Goal: Transaction & Acquisition: Purchase product/service

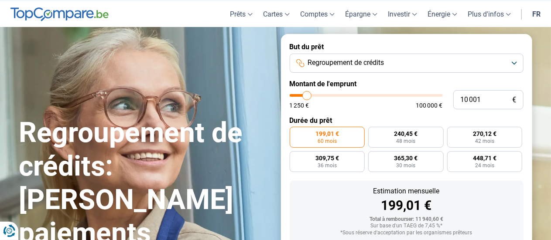
scroll to position [26, 0]
type input "12 500"
type input "12500"
type input "17 750"
type input "17750"
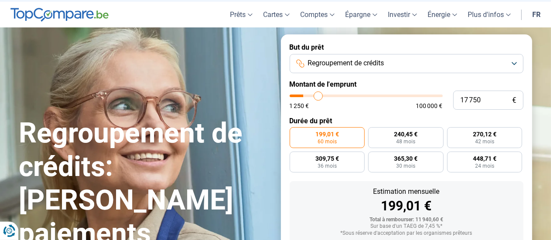
type input "22 750"
type input "22750"
type input "28 000"
type input "28000"
type input "29 500"
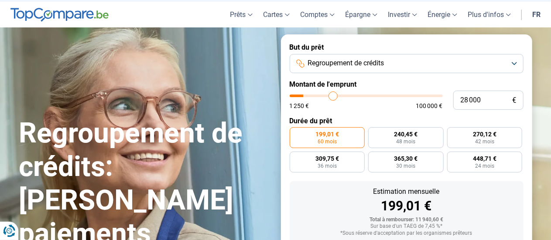
type input "29500"
type input "31 250"
type input "31250"
type input "32 250"
type input "32250"
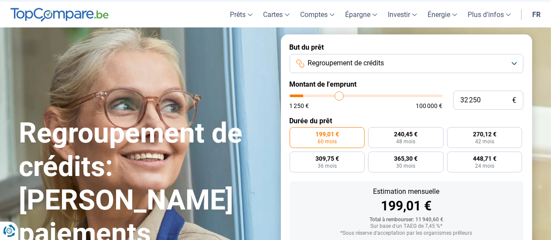
type input "33 500"
type input "33500"
type input "35 000"
type input "35000"
type input "35 500"
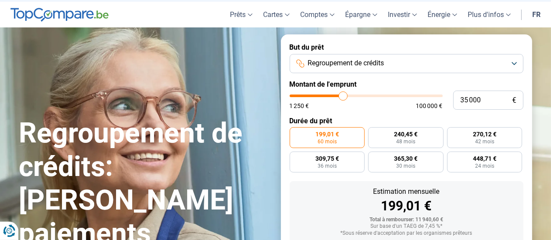
type input "35500"
type input "36 750"
type input "36750"
type input "37 250"
type input "37250"
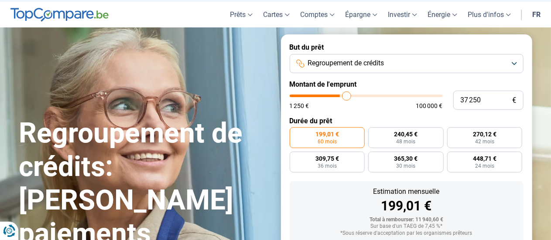
type input "37 750"
type input "37750"
type input "38 750"
type input "38750"
type input "39 250"
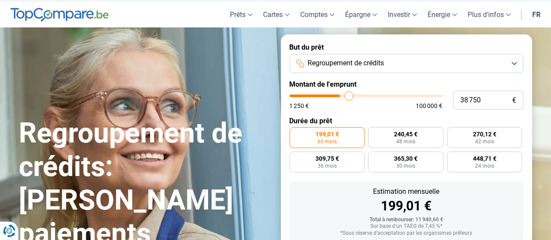
type input "39250"
type input "40 000"
type input "40000"
type input "40 500"
type input "40500"
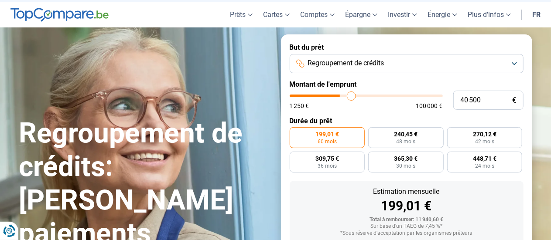
type input "41 000"
type input "41000"
type input "41 500"
type input "41500"
type input "42 250"
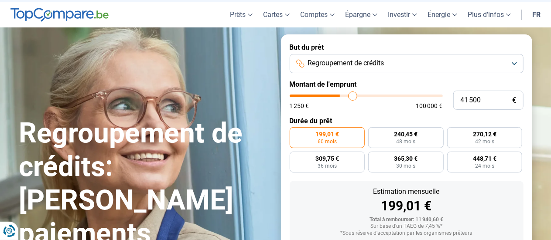
type input "42250"
type input "42 750"
type input "42750"
type input "43 250"
type input "43250"
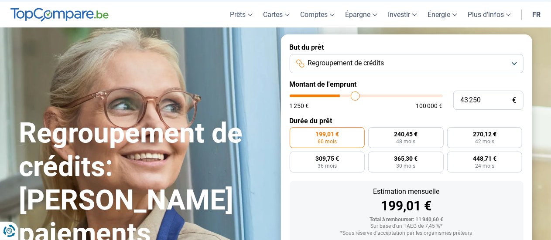
type input "43 750"
type input "43750"
type input "44 250"
type input "44250"
type input "44 750"
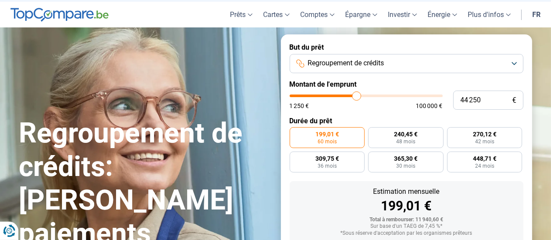
type input "44750"
type input "45 000"
type input "45000"
type input "45 250"
type input "45250"
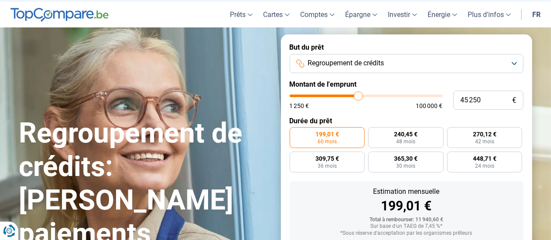
type input "45 500"
type input "45500"
type input "45 750"
type input "45750"
type input "46 000"
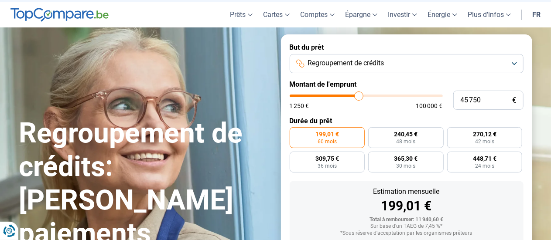
type input "46000"
type input "46 250"
type input "46250"
type input "46 500"
type input "46500"
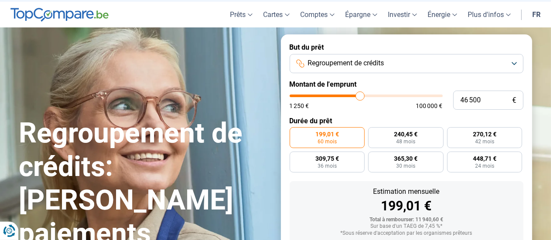
type input "46 750"
type input "46750"
type input "46 250"
type input "46250"
type input "45 750"
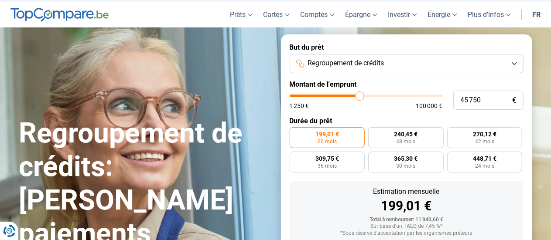
type input "45750"
type input "45 500"
type input "45500"
type input "44 750"
type input "44750"
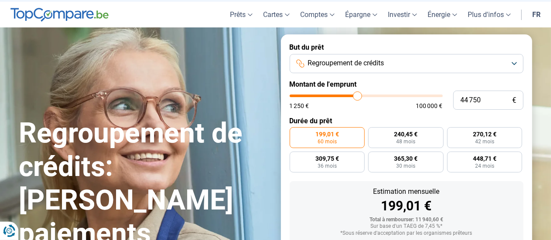
type input "43 750"
type input "43750"
type input "43 250"
type input "43250"
type input "42 500"
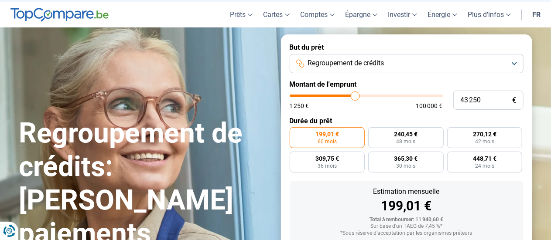
type input "42500"
type input "41 500"
type input "41500"
type input "41 000"
type input "41000"
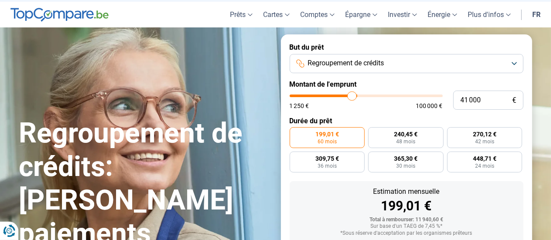
type input "40 500"
type input "40500"
type input "39 750"
type input "39750"
type input "39 250"
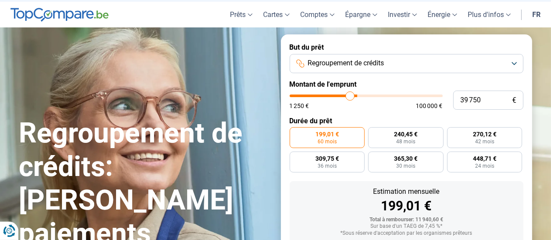
type input "39250"
type input "38 750"
type input "38750"
type input "38 500"
type input "38500"
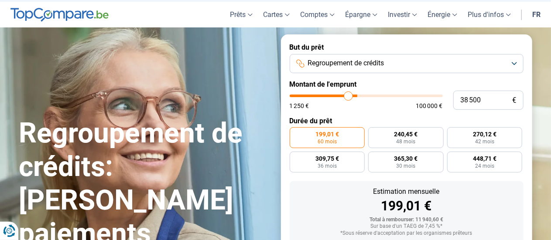
type input "37 750"
type input "37750"
type input "37 500"
type input "37500"
type input "37 000"
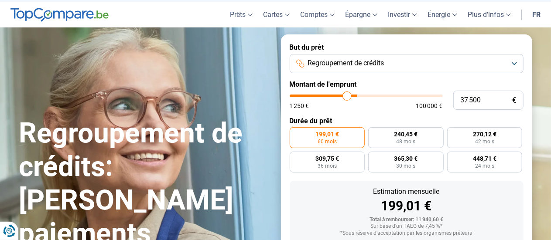
type input "37000"
type input "36 500"
type input "36500"
type input "36 000"
type input "36000"
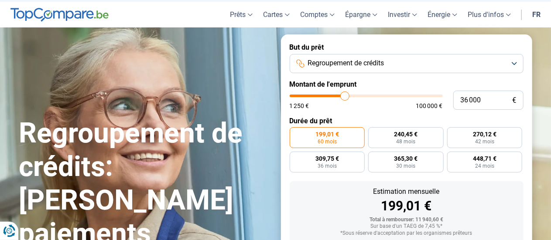
type input "35 500"
type input "35500"
type input "35 250"
type input "35250"
type input "35 000"
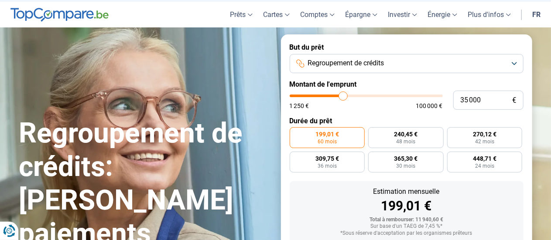
drag, startPoint x: 308, startPoint y: 97, endPoint x: 344, endPoint y: 96, distance: 35.4
type input "35000"
click at [344, 96] on input "range" at bounding box center [366, 96] width 153 height 3
radio input "false"
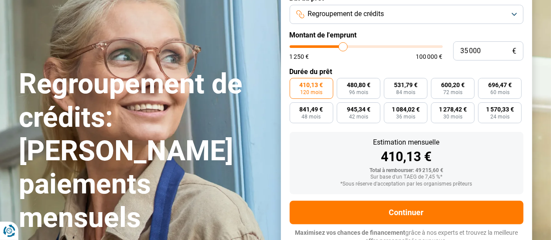
scroll to position [75, 0]
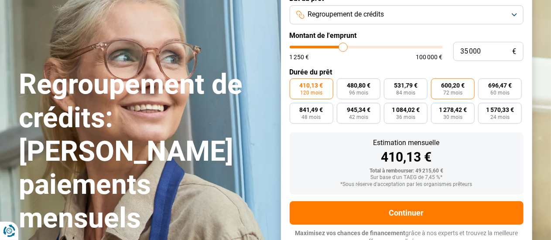
click at [451, 88] on span "600,20 €" at bounding box center [453, 85] width 24 height 6
click at [437, 84] on input "600,20 € 72 mois" at bounding box center [434, 82] width 6 height 6
radio input "true"
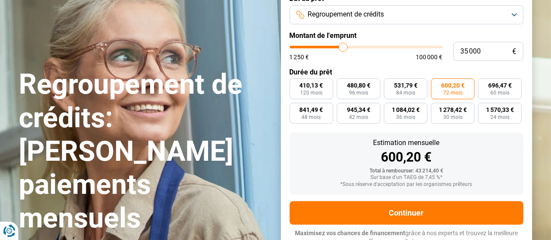
scroll to position [82, 0]
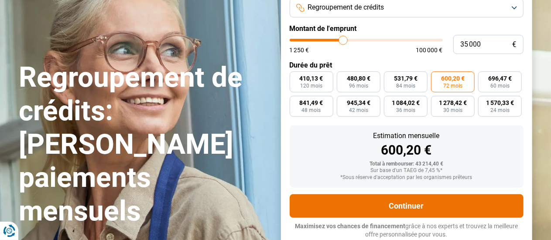
click at [404, 206] on button "Continuer" at bounding box center [407, 207] width 234 height 24
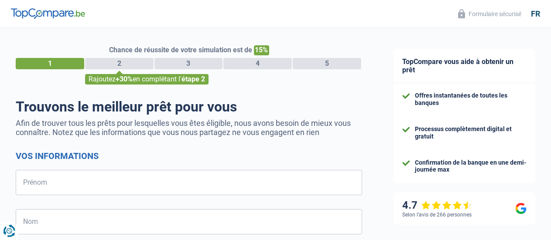
select select "32"
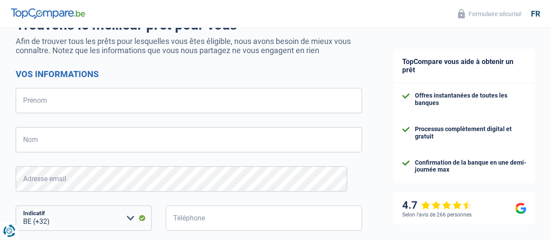
scroll to position [83, 0]
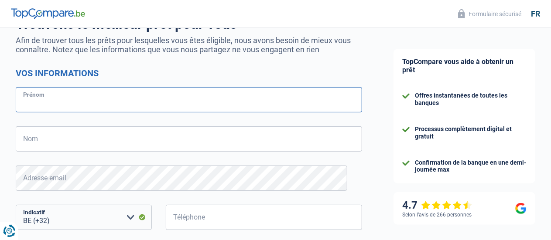
click at [104, 97] on input "Prénom" at bounding box center [189, 99] width 347 height 25
type input "STEVE"
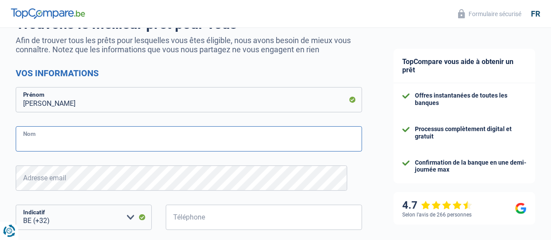
click at [87, 143] on input "Nom" at bounding box center [189, 139] width 347 height 25
type input "OGER"
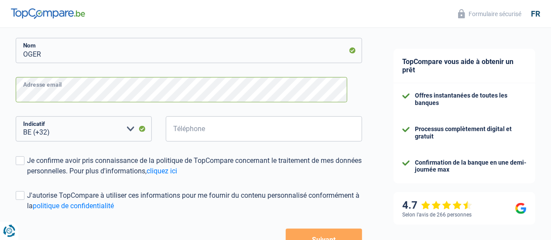
scroll to position [174, 0]
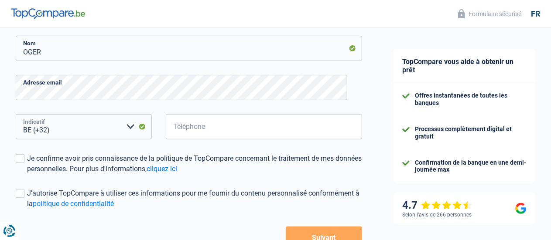
click at [132, 127] on select "BE (+32) LU (+352) Veuillez sélectionner une option" at bounding box center [84, 126] width 136 height 25
click at [192, 127] on input "Téléphone" at bounding box center [264, 126] width 196 height 25
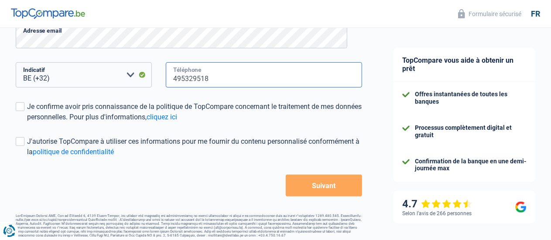
scroll to position [226, 0]
type input "495329518"
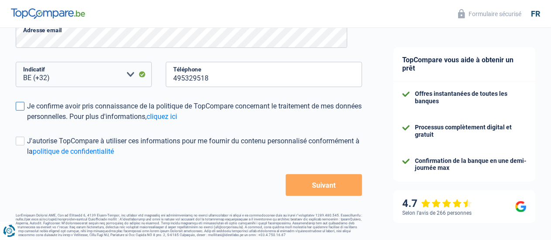
click at [24, 105] on span at bounding box center [20, 106] width 9 height 9
click at [27, 122] on input "Je confirme avoir pris connaissance de la politique de TopCompare concernant le…" at bounding box center [27, 122] width 0 height 0
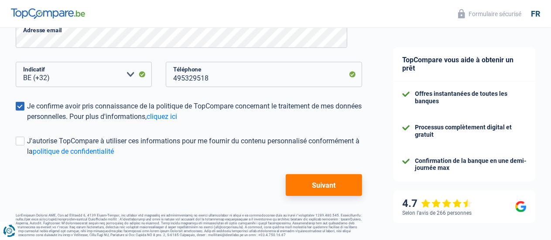
click at [313, 186] on button "Suivant" at bounding box center [324, 186] width 76 height 22
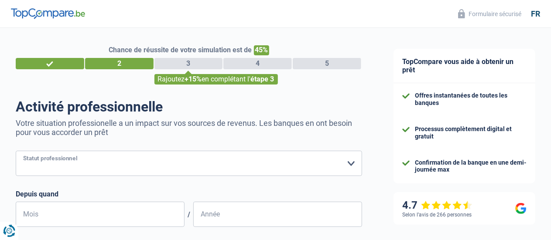
click at [176, 174] on select "Ouvrier Employé privé Employé public Invalide Indépendant Pensionné Chômeur Mut…" at bounding box center [189, 163] width 347 height 25
select select "worker"
click at [23, 152] on select "Ouvrier Employé privé Employé public Invalide Indépendant Pensionné Chômeur Mut…" at bounding box center [189, 163] width 347 height 25
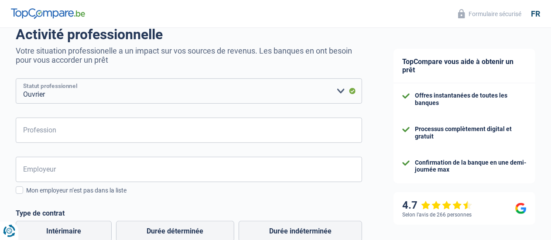
scroll to position [73, 0]
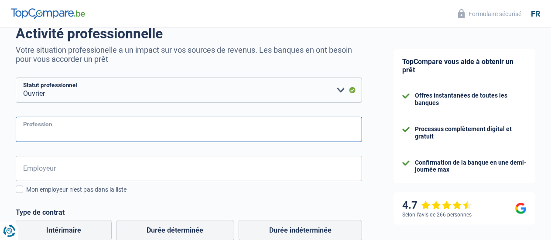
click at [55, 127] on input "Profession" at bounding box center [189, 129] width 347 height 25
type input "MECANICIEN"
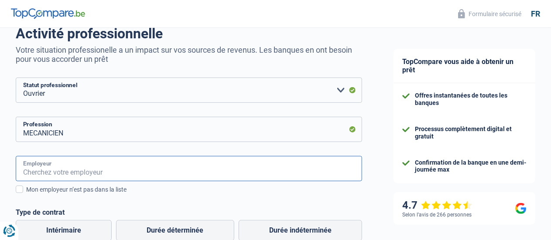
click at [64, 175] on input "Employeur" at bounding box center [189, 168] width 347 height 25
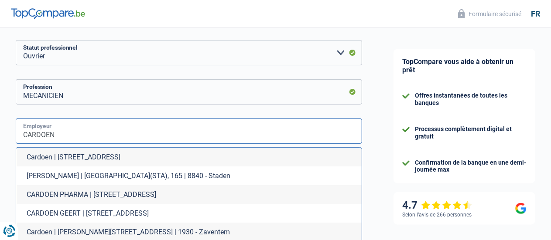
scroll to position [109, 0]
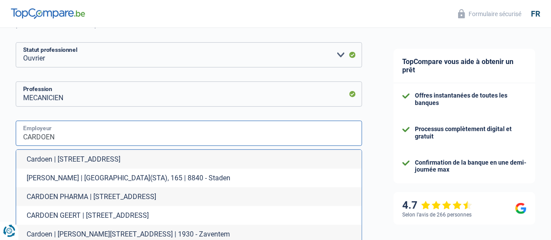
type input "CARDOEN"
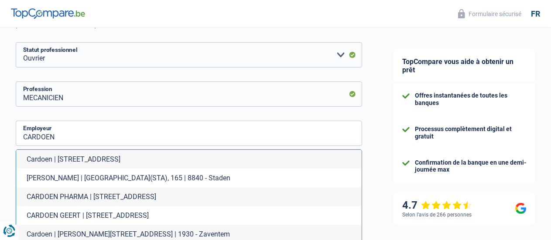
click at [6, 173] on div "Chance de réussite de votre simulation est de 45% 1 2 3 4 5 Rajoutez +15% en co…" at bounding box center [189, 226] width 378 height 621
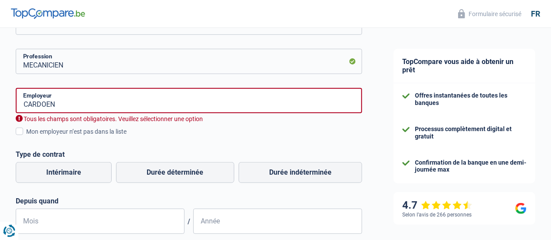
scroll to position [142, 0]
click at [23, 131] on span at bounding box center [19, 130] width 7 height 7
click at [26, 136] on input "Mon employeur n’est pas dans la liste" at bounding box center [26, 136] width 0 height 0
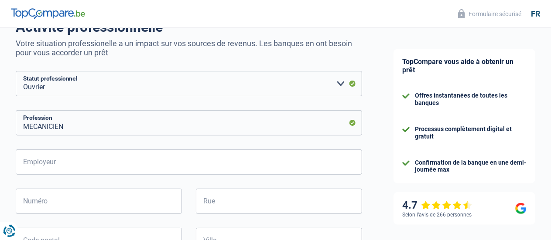
scroll to position [80, 0]
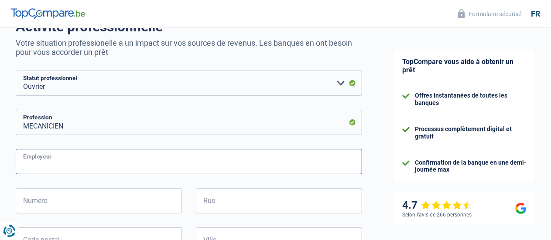
click at [48, 168] on input "Employeur" at bounding box center [189, 161] width 347 height 25
type input "CARDOEN"
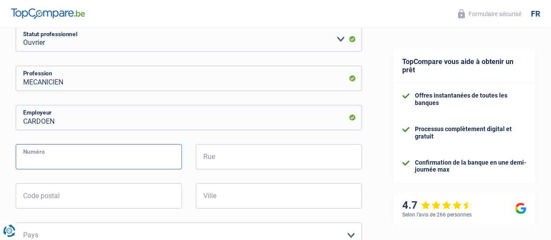
click at [58, 151] on input "Numéro" at bounding box center [99, 156] width 166 height 25
type input "907"
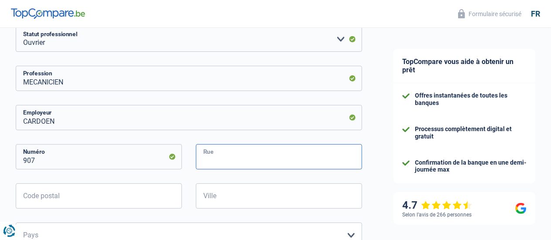
click at [211, 160] on input "Rue" at bounding box center [279, 156] width 166 height 25
type input "CHAUSSEE DE MARCHE"
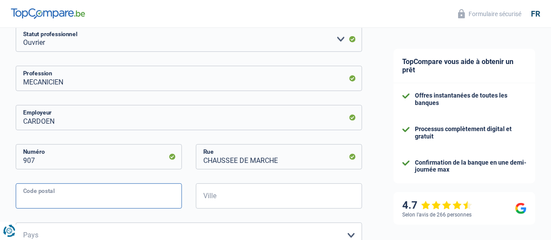
click at [123, 199] on input "Code postal" at bounding box center [99, 196] width 166 height 25
type input "5100"
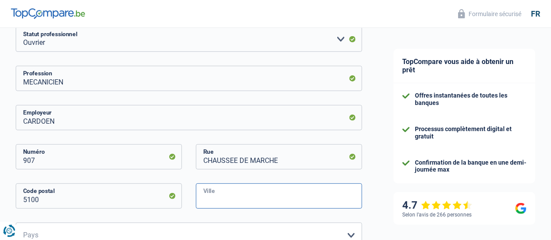
click at [216, 200] on input "Ville" at bounding box center [279, 196] width 166 height 25
type input "NANINNE"
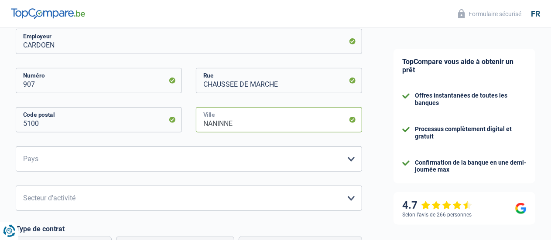
scroll to position [213, 0]
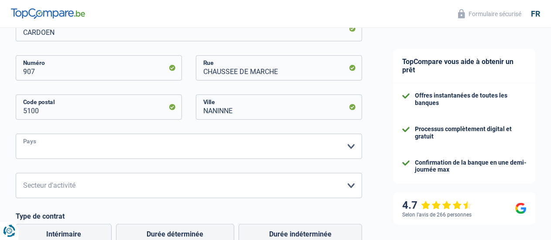
click at [205, 148] on select "Belgique France Allemagne Italie Luxembourg Pays-Bas Espagne Suisse Veuillez sé…" at bounding box center [189, 146] width 347 height 25
select select "BE"
click at [23, 134] on select "Belgique France Allemagne Italie Luxembourg Pays-Bas Espagne Suisse Veuillez sé…" at bounding box center [189, 146] width 347 height 25
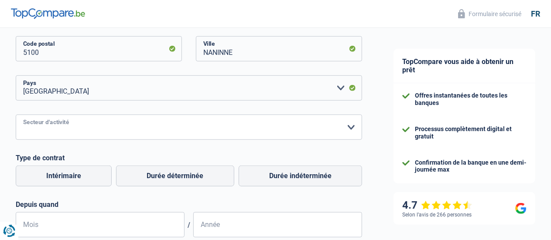
click at [78, 134] on select "Agriculture/Pêche Industrie Horeca Courier/Fitness/Taxi Construction Banques/As…" at bounding box center [189, 127] width 347 height 25
select select "smallCompanies"
click at [23, 115] on select "Agriculture/Pêche Industrie Horeca Courier/Fitness/Taxi Construction Banques/As…" at bounding box center [189, 127] width 347 height 25
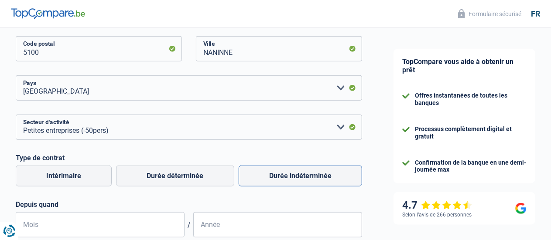
click at [273, 176] on label "Durée indéterminée" at bounding box center [301, 176] width 124 height 21
click at [273, 176] on input "Durée indéterminée" at bounding box center [301, 176] width 124 height 21
radio input "true"
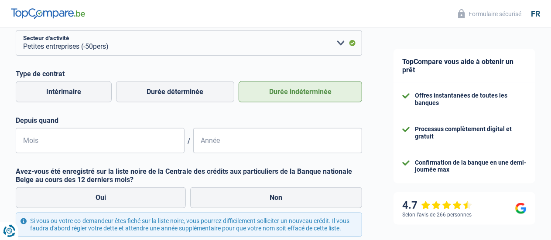
scroll to position [357, 0]
click at [79, 142] on input "Mois" at bounding box center [100, 140] width 169 height 25
type input "03"
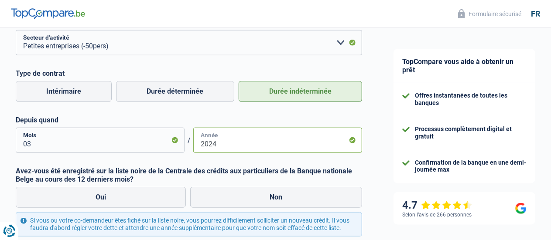
scroll to position [393, 0]
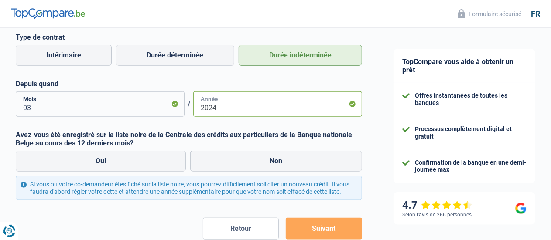
type input "2024"
click at [265, 151] on div "Oui Non" at bounding box center [189, 161] width 351 height 25
click at [268, 158] on label "Non" at bounding box center [276, 161] width 172 height 21
click at [268, 158] on input "Non" at bounding box center [276, 161] width 172 height 21
radio input "true"
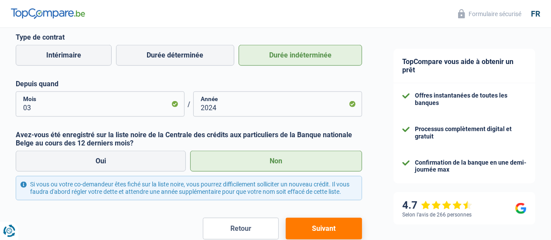
scroll to position [450, 0]
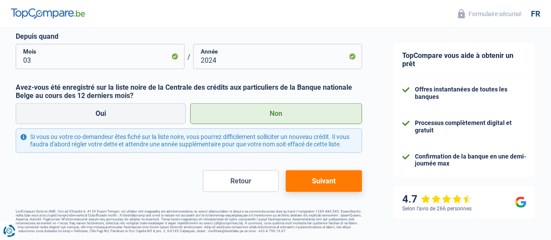
click at [315, 178] on button "Suivant" at bounding box center [324, 182] width 76 height 22
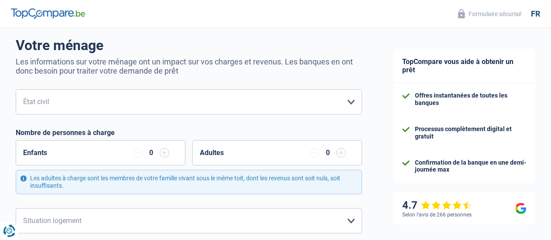
scroll to position [63, 0]
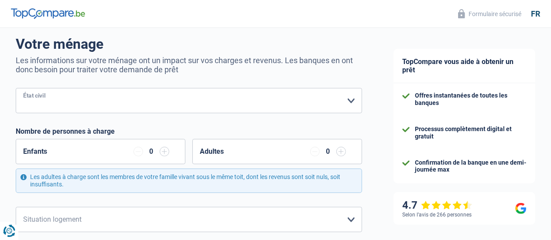
click at [186, 103] on select "Célibataire Marié(e) Cohabitant(e) légal(e) Divorcé(e) Veuf(ve) Séparé (de fait…" at bounding box center [189, 100] width 347 height 25
select select "single"
click at [23, 89] on select "Célibataire Marié(e) Cohabitant(e) légal(e) Divorcé(e) Veuf(ve) Séparé (de fait…" at bounding box center [189, 100] width 347 height 25
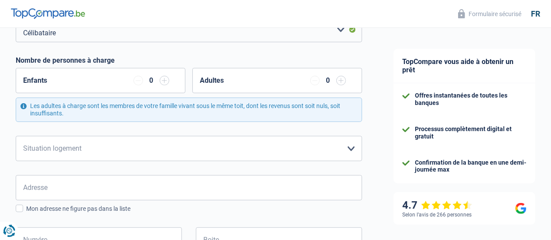
scroll to position [134, 0]
click at [175, 151] on select "Locataire Propriétaire avec prêt hypothécaire Propriétaire sans prêt hypothécai…" at bounding box center [189, 148] width 347 height 25
select select "liveWithParents"
click at [23, 136] on select "Locataire Propriétaire avec prêt hypothécaire Propriétaire sans prêt hypothécai…" at bounding box center [189, 148] width 347 height 25
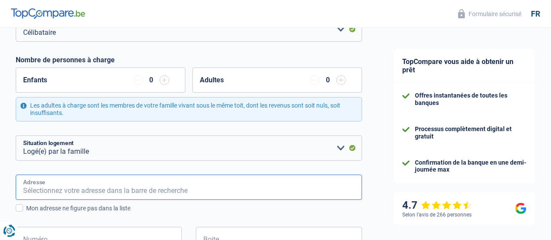
click at [97, 186] on input "Adresse" at bounding box center [189, 187] width 347 height 25
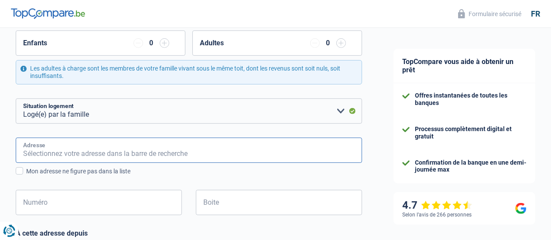
scroll to position [174, 0]
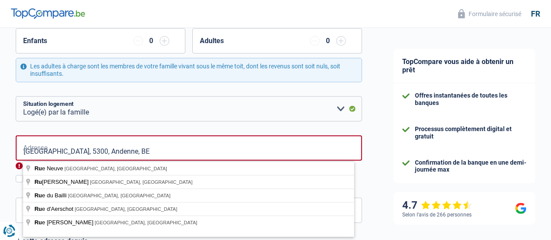
click at [12, 158] on div "Chance de réussite de votre simulation est de 60% 1 2 3 4 5 Rajoutez +20% en co…" at bounding box center [189, 183] width 378 height 665
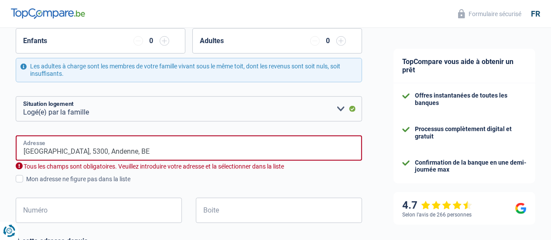
click at [130, 152] on input "Rue du Try, 5300, Andenne, BE" at bounding box center [189, 148] width 347 height 25
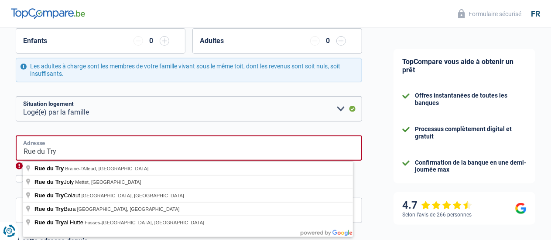
type input "Rue du Try"
click at [0, 178] on div "Chance de réussite de votre simulation est de 60% 1 2 3 4 5 Rajoutez +20% en co…" at bounding box center [189, 183] width 378 height 665
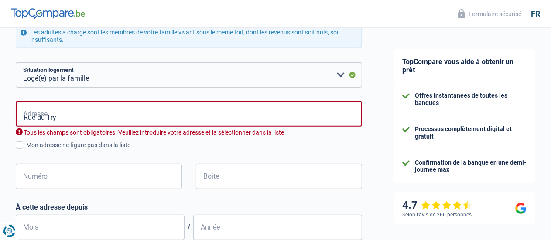
scroll to position [213, 0]
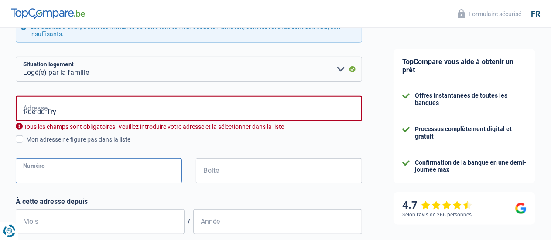
click at [53, 175] on input "Numéro" at bounding box center [99, 170] width 166 height 25
type input "5"
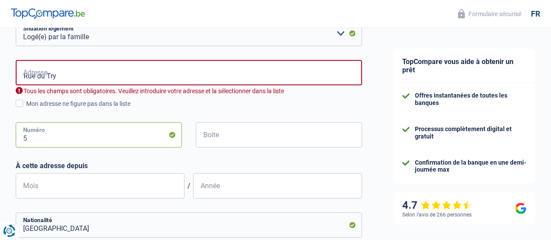
scroll to position [249, 0]
click at [122, 181] on input "Mois" at bounding box center [100, 186] width 169 height 25
type input "03"
click at [214, 183] on input "Année" at bounding box center [277, 186] width 169 height 25
type input "2020"
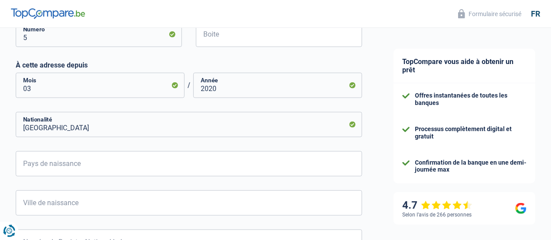
scroll to position [251, 0]
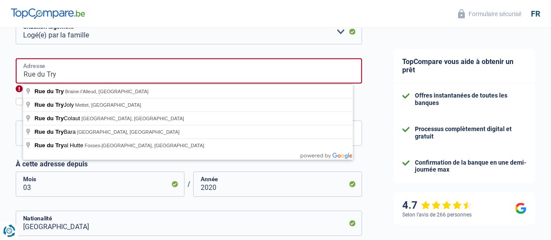
click at [93, 79] on input "Rue du Try" at bounding box center [189, 70] width 347 height 25
click at [5, 134] on div "Chance de réussite de votre simulation est de 60% 1 2 3 4 5 Rajoutez +20% en co…" at bounding box center [189, 105] width 378 height 665
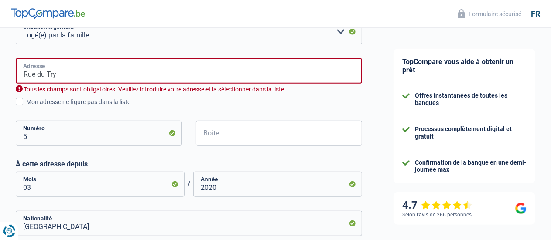
click at [73, 80] on input "Rue du Try" at bounding box center [189, 70] width 347 height 25
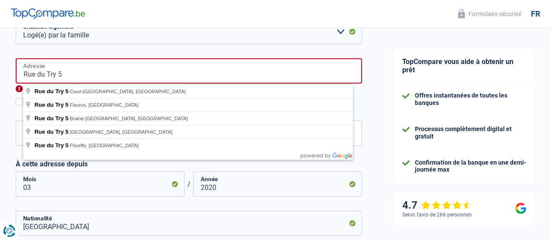
type input "Rue du Try 5"
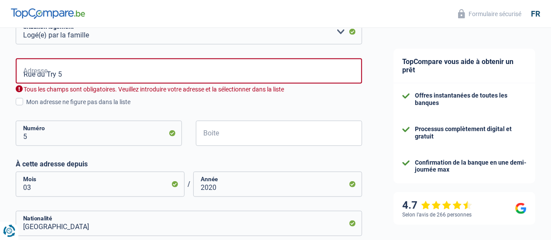
click at [0, 130] on div "Chance de réussite de votre simulation est de 60% 1 2 3 4 5 Rajoutez +20% en co…" at bounding box center [189, 105] width 378 height 665
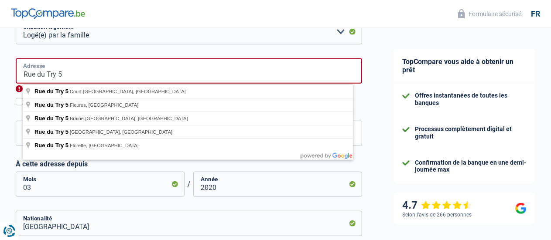
click at [76, 72] on input "Rue du Try 5" at bounding box center [189, 70] width 347 height 25
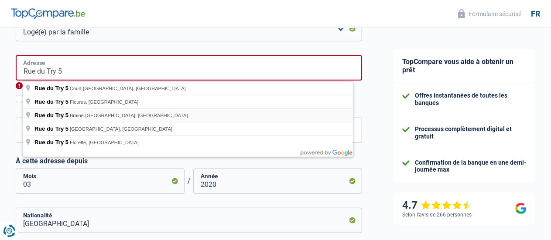
scroll to position [254, 0]
click at [4, 133] on div "Chance de réussite de votre simulation est de 60% 1 2 3 4 5 Rajoutez +20% en co…" at bounding box center [189, 103] width 378 height 665
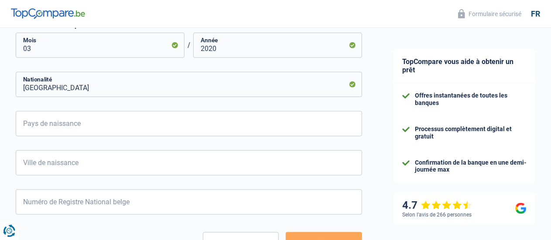
scroll to position [391, 0]
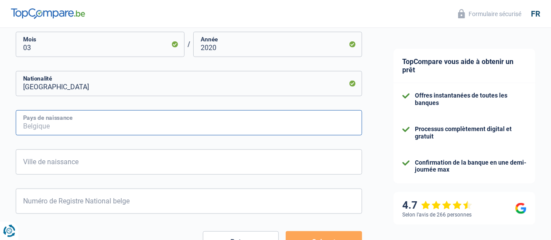
click at [53, 127] on input "Pays de naissance" at bounding box center [189, 122] width 347 height 25
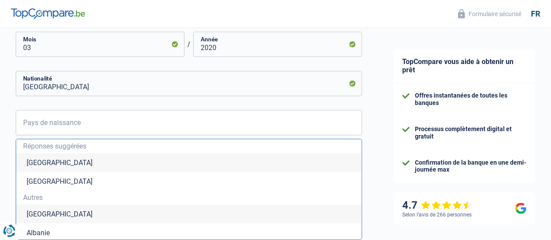
click at [59, 162] on li "Belgique" at bounding box center [189, 163] width 346 height 19
type input "Belgique"
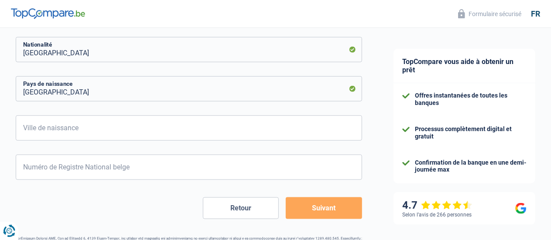
scroll to position [426, 0]
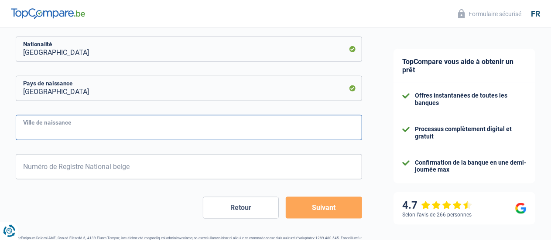
click at [67, 127] on input "Ville de naissance" at bounding box center [189, 127] width 347 height 25
type input "NAMUR"
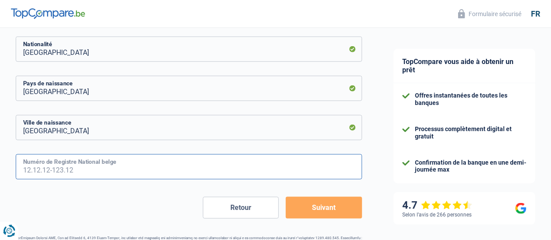
click at [89, 163] on input "Numéro de Registre National belge" at bounding box center [189, 167] width 347 height 25
type input "78.07.14-325.69"
click at [304, 206] on button "Suivant" at bounding box center [324, 208] width 76 height 22
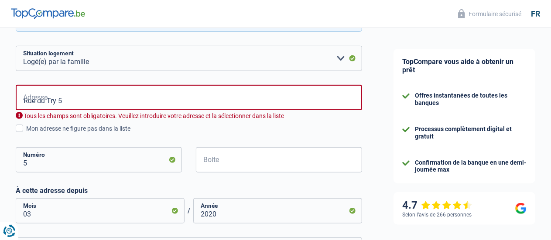
scroll to position [223, 0]
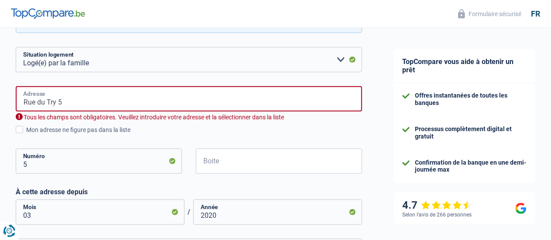
click at [61, 98] on input "Rue du Try 5" at bounding box center [189, 98] width 347 height 25
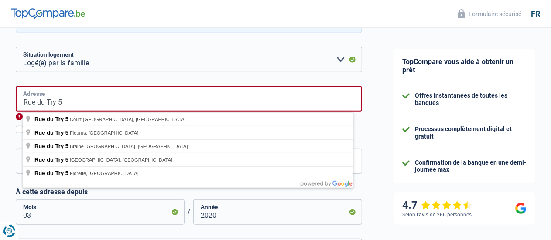
click at [69, 100] on input "Rue du Try 5" at bounding box center [189, 98] width 347 height 25
type input "R"
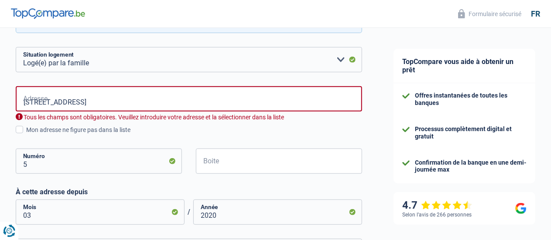
type input "Rue du Try, 5300, Andenne, BE"
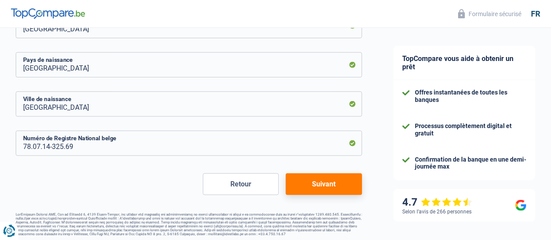
scroll to position [443, 0]
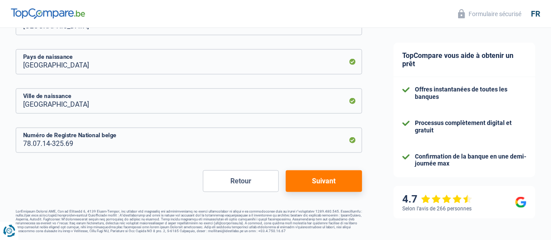
click at [309, 182] on button "Suivant" at bounding box center [324, 182] width 76 height 22
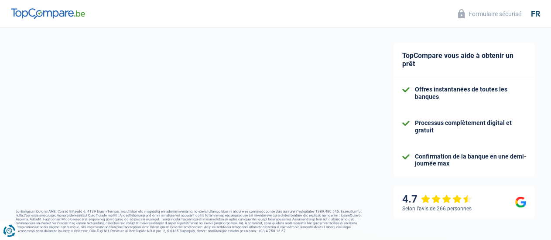
select select "netSalary"
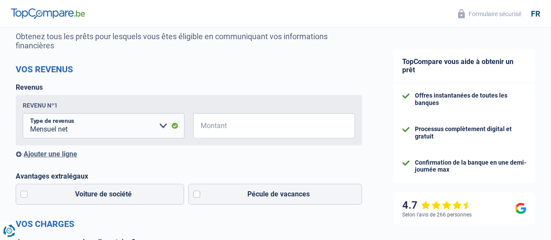
scroll to position [88, 0]
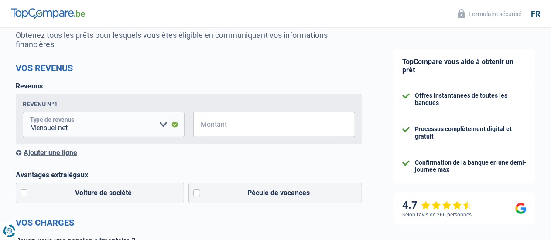
click at [127, 122] on select "Allocation d'handicap Allocations chômage Allocations familiales Chèques repas …" at bounding box center [104, 124] width 162 height 25
click at [201, 125] on span "€" at bounding box center [198, 124] width 11 height 25
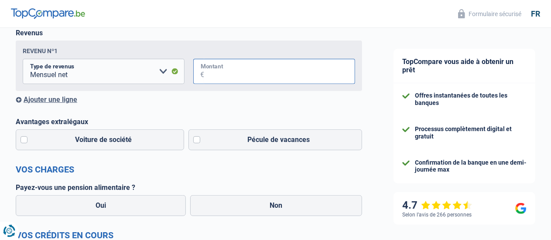
click at [215, 76] on input "Montant" at bounding box center [279, 71] width 151 height 25
type input "2.300"
click at [196, 142] on label "Pécule de vacances" at bounding box center [276, 140] width 174 height 21
click at [196, 142] on input "Pécule de vacances" at bounding box center [276, 140] width 174 height 21
checkbox input "true"
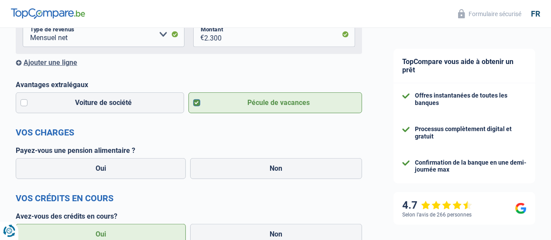
scroll to position [179, 0]
click at [292, 166] on label "Non" at bounding box center [276, 168] width 172 height 21
click at [292, 166] on input "Non" at bounding box center [276, 168] width 172 height 21
radio input "true"
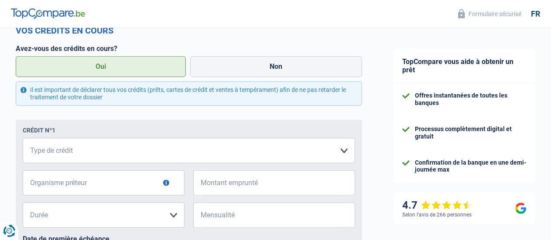
scroll to position [346, 0]
click at [157, 156] on select "Carte ou ouverture de crédit Prêt hypothécaire Vente à tempérament Prêt à tempé…" at bounding box center [189, 151] width 333 height 25
select select "creditConsolidation"
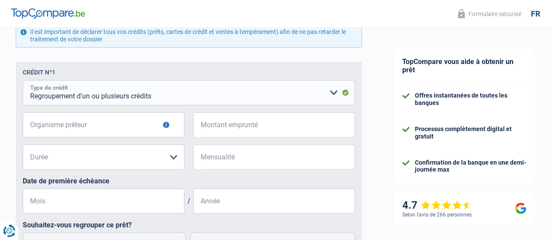
scroll to position [405, 0]
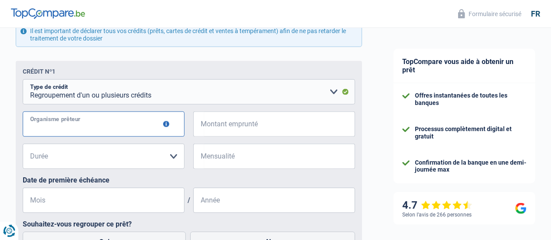
click at [124, 130] on input "Organisme prêteur" at bounding box center [104, 124] width 162 height 25
type input "RECORD CREDITS"
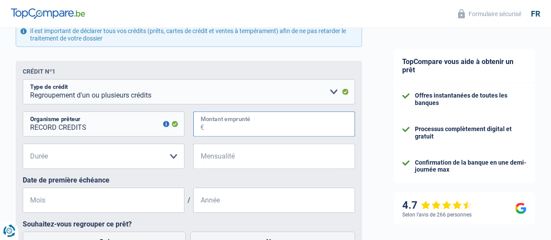
click at [241, 124] on input "Montant emprunté" at bounding box center [279, 124] width 151 height 25
type input "27.000"
click at [156, 165] on select "12 mois 18 mois 24 mois 30 mois 36 mois 42 mois 48 mois 60 mois 72 mois 84 mois…" at bounding box center [104, 156] width 162 height 25
select select "60"
click at [30, 145] on select "12 mois 18 mois 24 mois 30 mois 36 mois 42 mois 48 mois 60 mois 72 mois 84 mois…" at bounding box center [104, 156] width 162 height 25
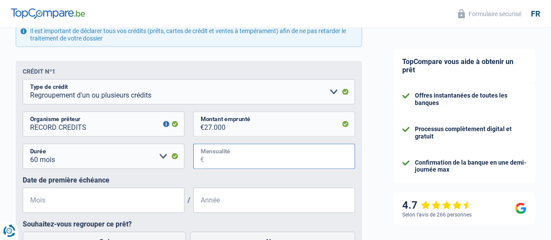
click at [206, 156] on input "Mensualité" at bounding box center [279, 156] width 151 height 25
type input "567"
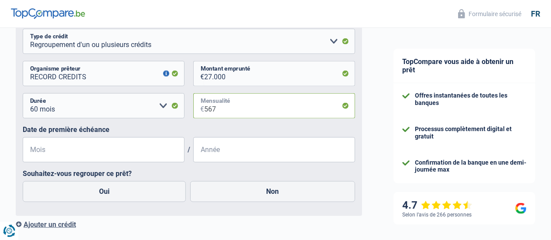
scroll to position [460, 0]
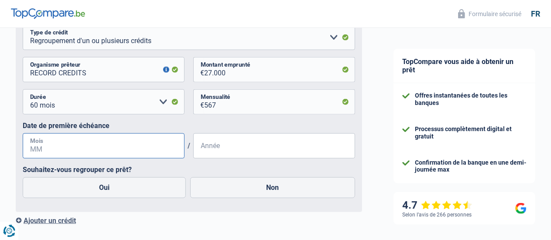
click at [48, 148] on input "Mois" at bounding box center [104, 146] width 162 height 25
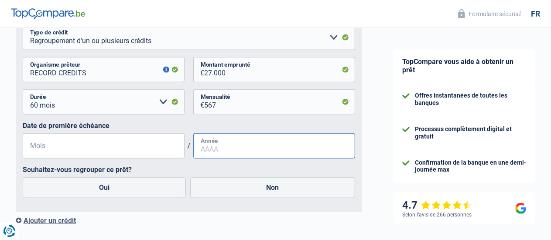
type input "04"
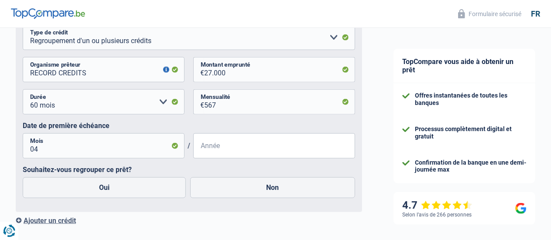
click at [211, 148] on input "Année" at bounding box center [274, 146] width 162 height 25
type input "2025"
click at [118, 192] on label "Oui" at bounding box center [104, 188] width 163 height 21
click at [118, 192] on input "Oui" at bounding box center [104, 188] width 163 height 21
radio input "true"
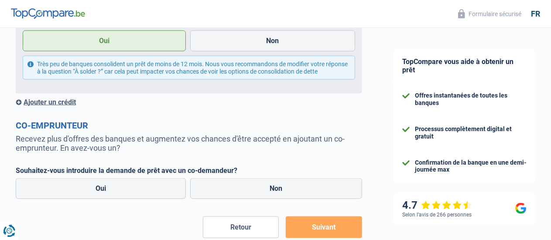
scroll to position [608, 0]
click at [74, 106] on div "Ajouter un crédit" at bounding box center [189, 102] width 347 height 8
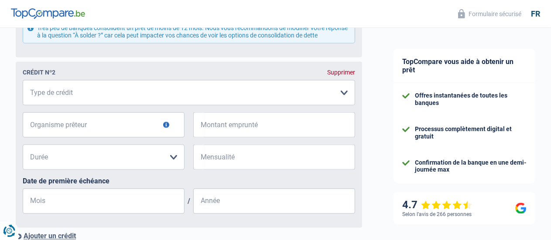
scroll to position [644, 0]
click at [74, 105] on select "Carte ou ouverture de crédit Prêt hypothécaire Vente à tempérament Prêt à tempé…" at bounding box center [189, 92] width 333 height 25
select select "personalLoan"
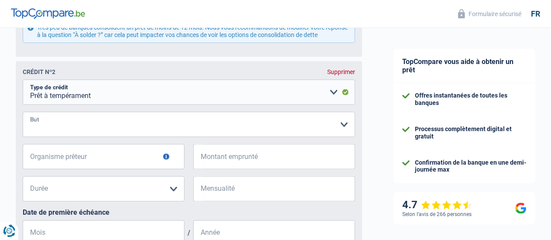
click at [79, 131] on select "Confort maison: meubles, textile, peinture, électroménager, outillage non-profe…" at bounding box center [189, 124] width 333 height 25
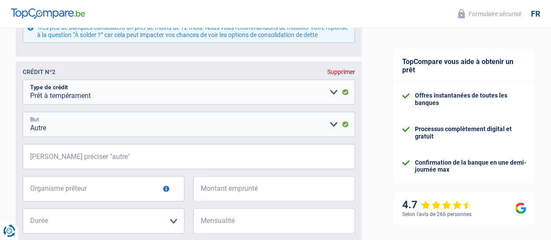
click at [93, 137] on select "Confort maison: meubles, textile, peinture, électroménager, outillage non-profe…" at bounding box center [189, 124] width 333 height 25
select select "carRestore"
click at [30, 121] on select "Confort maison: meubles, textile, peinture, électroménager, outillage non-profe…" at bounding box center [189, 124] width 333 height 25
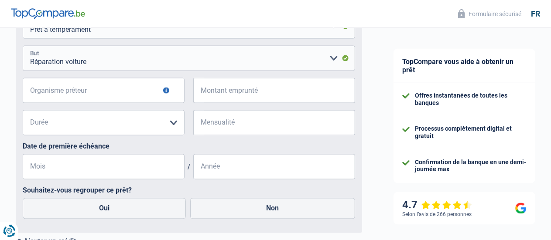
scroll to position [711, 0]
click at [100, 102] on input "Organisme prêteur" at bounding box center [104, 90] width 162 height 25
type input "BELFIUS"
click at [226, 103] on input "Montant emprunté" at bounding box center [279, 90] width 151 height 25
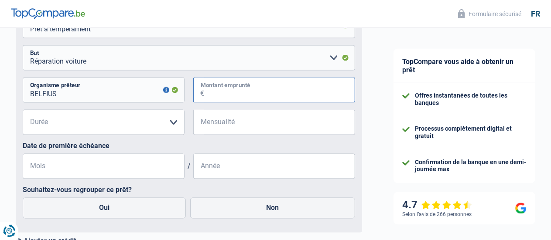
type input "5.000"
click at [156, 127] on select "12 mois 18 mois 24 mois 30 mois 36 mois Veuillez sélectionner une option" at bounding box center [104, 122] width 162 height 25
select select "36"
click at [30, 120] on select "12 mois 18 mois 24 mois 30 mois 36 mois Veuillez sélectionner une option" at bounding box center [104, 122] width 162 height 25
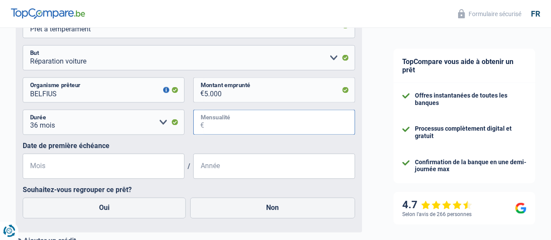
click at [212, 133] on input "Mensualité" at bounding box center [279, 122] width 151 height 25
type input "161"
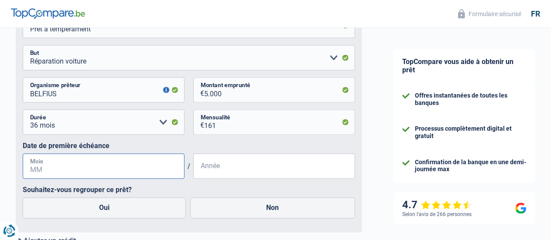
click at [52, 172] on input "Mois" at bounding box center [104, 166] width 162 height 25
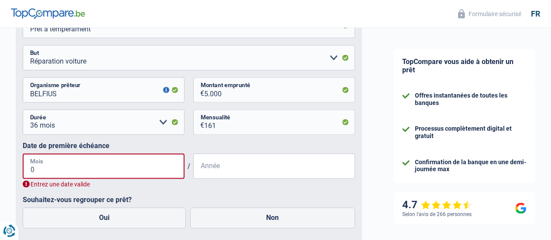
type input "05"
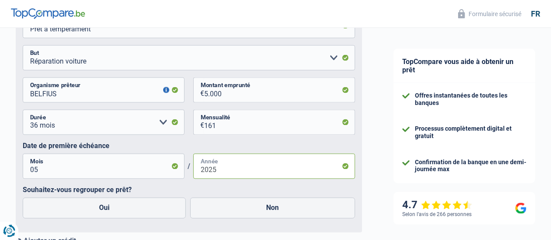
scroll to position [752, 0]
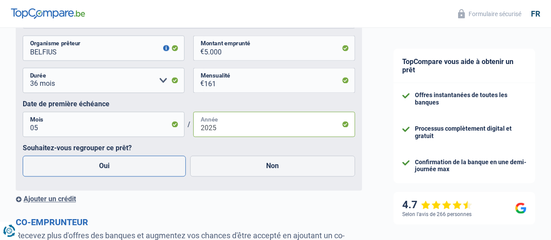
type input "2025"
click at [107, 177] on label "Oui" at bounding box center [104, 166] width 163 height 21
click at [107, 177] on input "Oui" at bounding box center [104, 166] width 163 height 21
radio input "true"
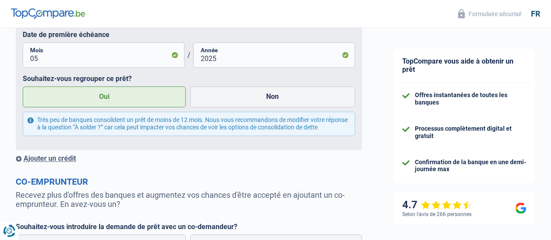
scroll to position [823, 0]
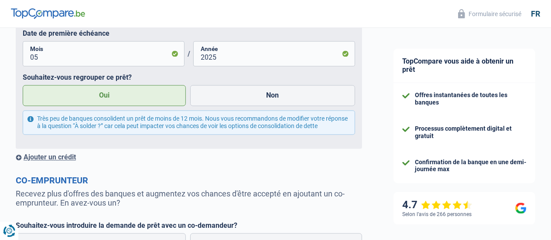
click at [65, 162] on div "Ajouter un crédit" at bounding box center [189, 158] width 347 height 8
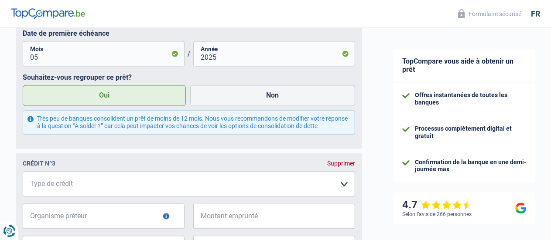
scroll to position [876, 0]
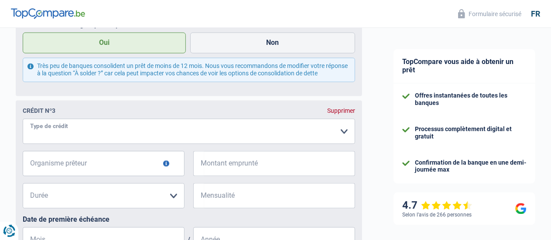
click at [76, 144] on select "Carte ou ouverture de crédit Prêt hypothécaire Vente à tempérament Prêt à tempé…" at bounding box center [189, 131] width 333 height 25
select select "cardOrCredit"
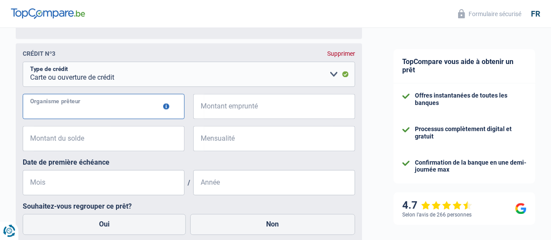
click at [69, 119] on input "Organisme prêteur" at bounding box center [104, 106] width 162 height 25
type input "belfius"
click at [230, 119] on input "Montant emprunté" at bounding box center [279, 106] width 151 height 25
type input "2.500"
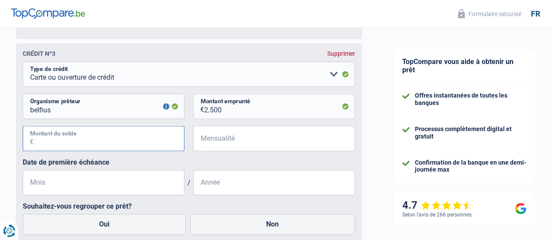
click at [63, 151] on input "Montant du solde" at bounding box center [109, 138] width 151 height 25
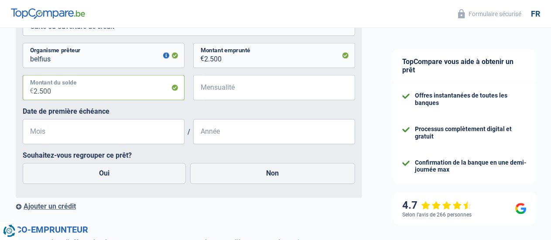
scroll to position [1005, 0]
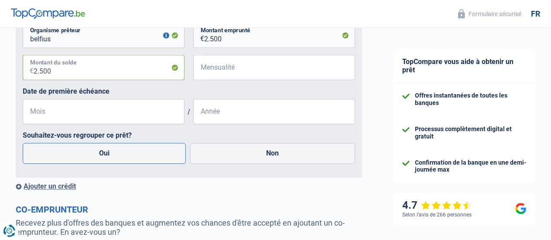
type input "2.500"
click at [128, 164] on label "Oui" at bounding box center [104, 153] width 163 height 21
click at [128, 164] on input "Oui" at bounding box center [104, 153] width 163 height 21
radio input "true"
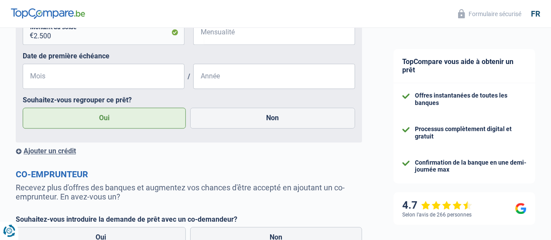
scroll to position [1041, 0]
click at [74, 155] on div "Ajouter un crédit" at bounding box center [189, 151] width 347 height 8
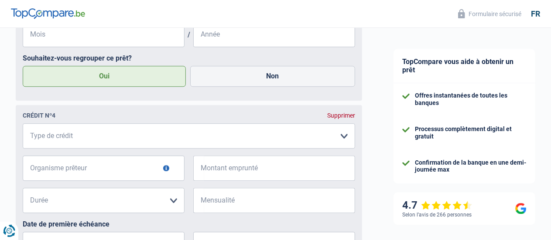
scroll to position [1089, 0]
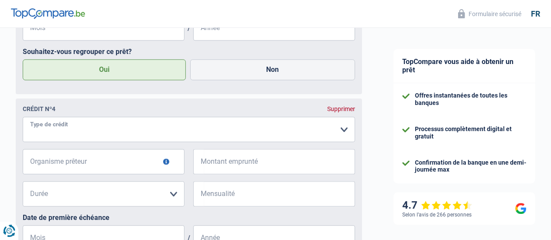
click at [79, 142] on select "Carte ou ouverture de crédit Prêt hypothécaire Vente à tempérament Prêt à tempé…" at bounding box center [189, 129] width 333 height 25
select select "cardOrCredit"
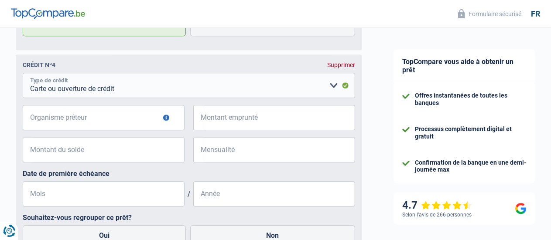
scroll to position [1134, 0]
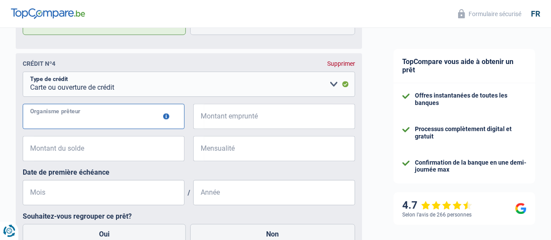
click at [108, 129] on input "Organisme prêteur" at bounding box center [104, 116] width 162 height 25
type input "belfius"
click at [227, 129] on input "Montant emprunté" at bounding box center [279, 116] width 151 height 25
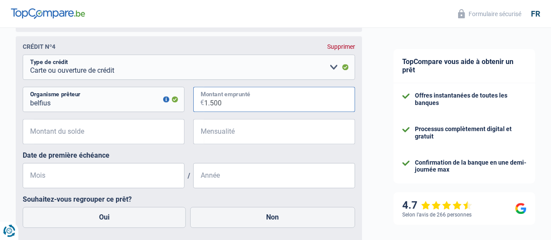
scroll to position [1152, 0]
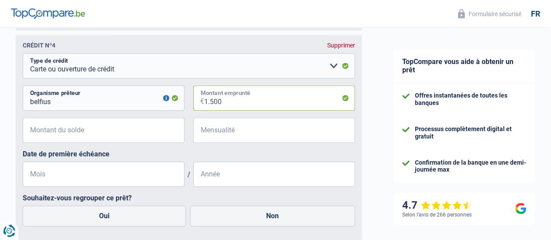
type input "1.500"
click at [96, 143] on input "Montant du solde" at bounding box center [109, 130] width 151 height 25
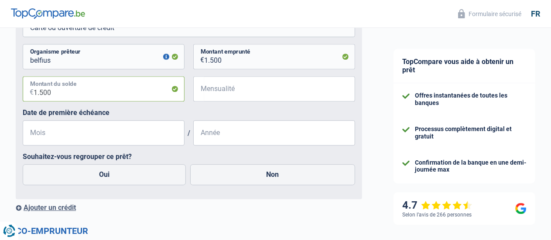
scroll to position [1194, 0]
type input "1.500"
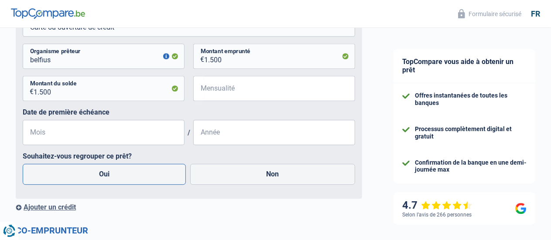
click at [115, 185] on label "Oui" at bounding box center [104, 174] width 163 height 21
click at [115, 185] on input "Oui" at bounding box center [104, 174] width 163 height 21
radio input "true"
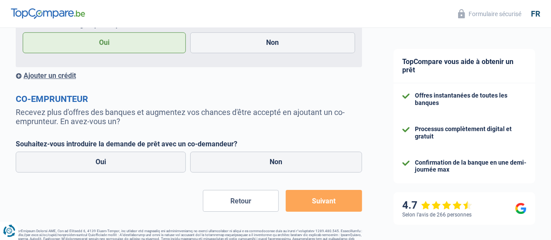
scroll to position [1326, 0]
click at [258, 172] on label "Non" at bounding box center [276, 161] width 172 height 21
click at [258, 172] on input "Non" at bounding box center [276, 161] width 172 height 21
radio input "true"
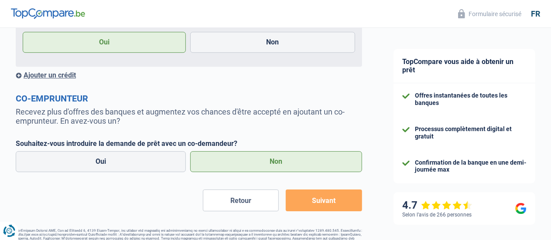
click at [304, 212] on button "Suivant" at bounding box center [324, 201] width 76 height 22
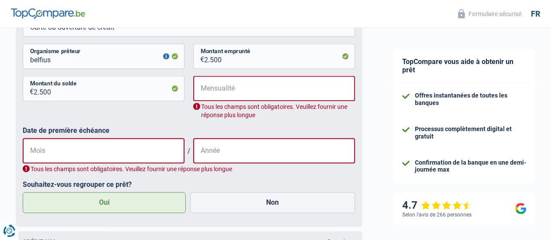
scroll to position [983, 0]
click at [234, 102] on input "Mensualité" at bounding box center [280, 88] width 151 height 25
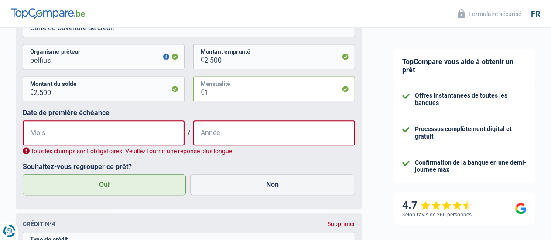
type input "1"
click at [76, 146] on input "Mois" at bounding box center [104, 132] width 162 height 25
type input "09"
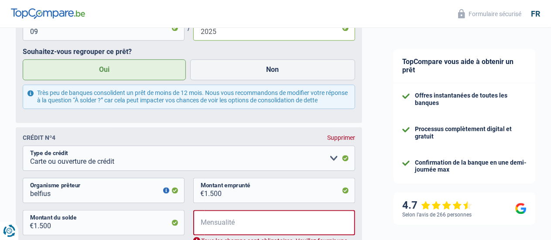
scroll to position [1089, 0]
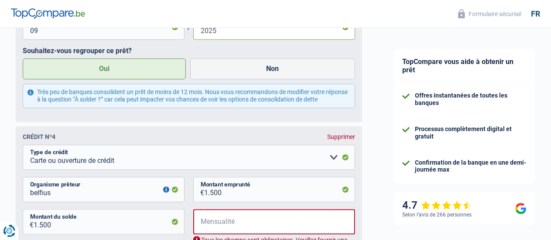
type input "2025"
click at [120, 79] on label "Oui" at bounding box center [104, 68] width 163 height 21
click at [120, 79] on input "Oui" at bounding box center [104, 68] width 163 height 21
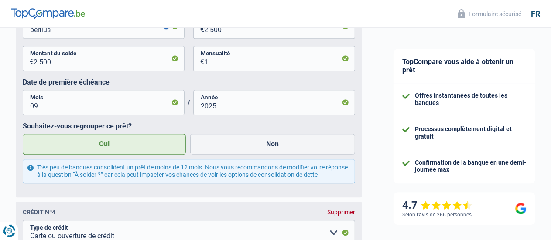
scroll to position [1163, 0]
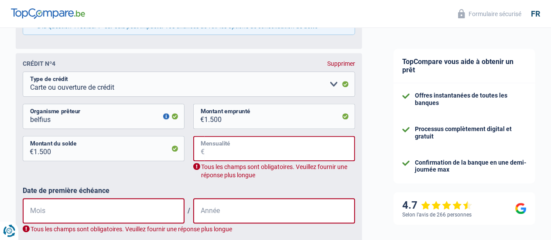
click at [213, 161] on input "Mensualité" at bounding box center [280, 148] width 151 height 25
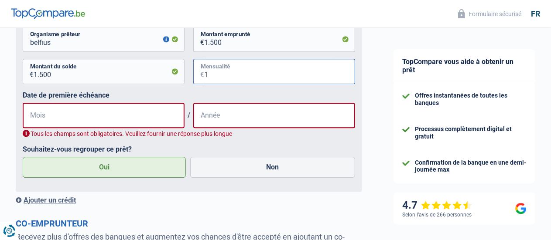
scroll to position [1240, 0]
type input "1"
click at [77, 128] on input "Mois" at bounding box center [104, 115] width 162 height 25
type input "09"
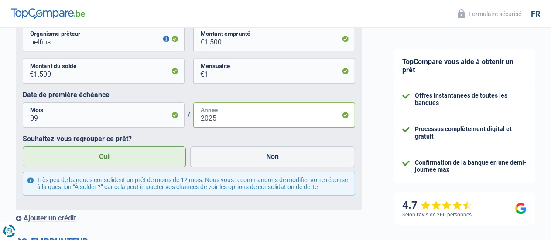
type input "2025"
click at [164, 168] on label "Oui" at bounding box center [104, 157] width 163 height 21
click at [164, 168] on input "Oui" at bounding box center [104, 157] width 163 height 21
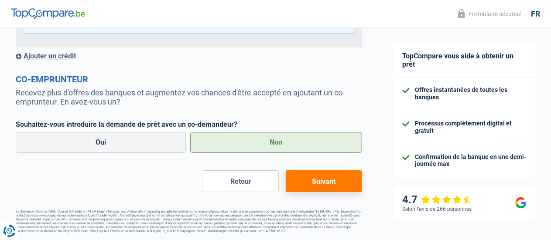
scroll to position [1432, 0]
click at [309, 187] on button "Suivant" at bounding box center [324, 182] width 76 height 22
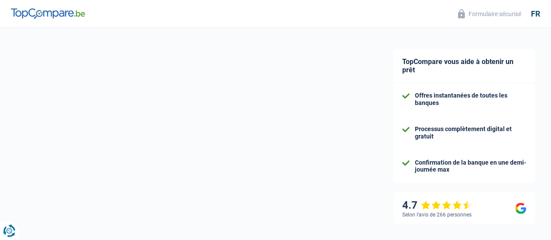
select select "refinancing"
select select "120"
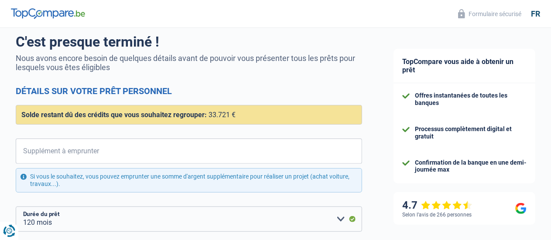
scroll to position [83, 0]
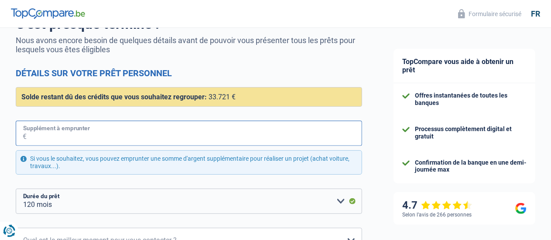
click at [158, 138] on input "Supplément à emprunter" at bounding box center [195, 133] width 336 height 25
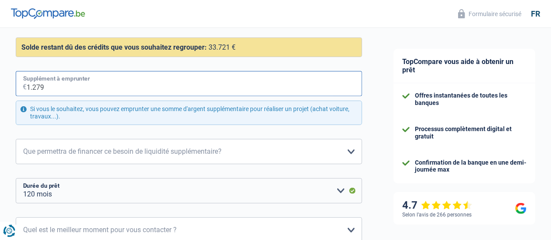
scroll to position [134, 0]
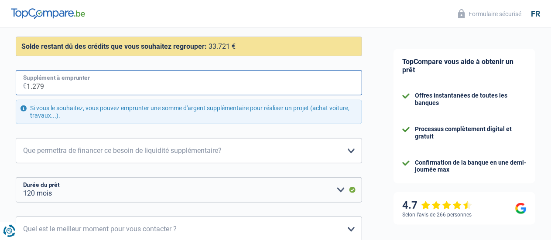
type input "1.279"
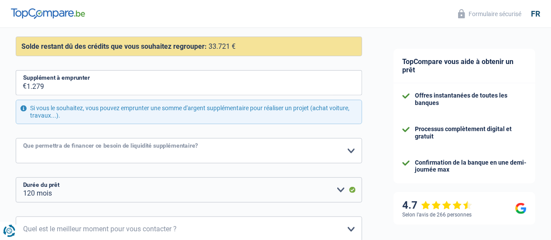
click at [89, 152] on select "Confort maison: meubles, textile, peinture, électroménager, outillage non-profe…" at bounding box center [189, 150] width 347 height 25
select select "other"
click at [23, 138] on select "Confort maison: meubles, textile, peinture, électroménager, outillage non-profe…" at bounding box center [189, 150] width 347 height 25
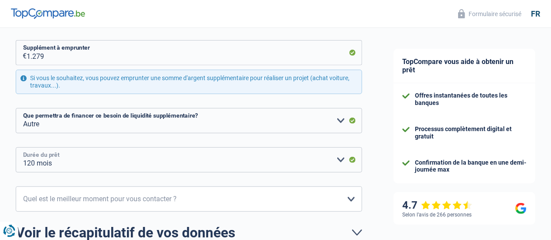
click at [136, 165] on select "12 mois 18 mois 24 mois 30 mois 36 mois 42 mois 48 mois 60 mois 72 mois 84 mois…" at bounding box center [189, 160] width 347 height 25
select select "72"
click at [23, 148] on select "12 mois 18 mois 24 mois 30 mois 36 mois 42 mois 48 mois 60 mois 72 mois 84 mois…" at bounding box center [189, 160] width 347 height 25
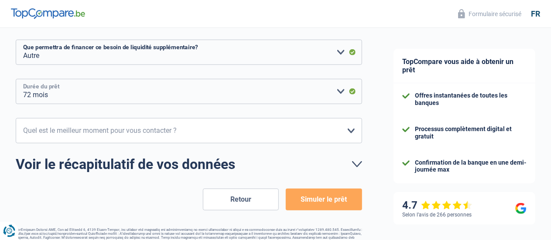
scroll to position [232, 0]
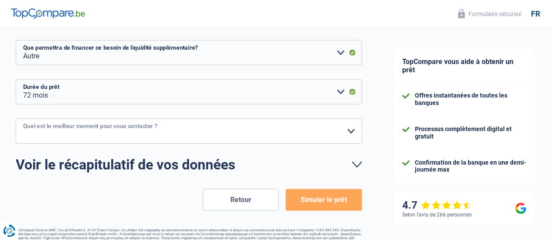
click at [58, 132] on select "10h-12h 12h-14h 14h-16h 16h-18h Veuillez sélectionner une option" at bounding box center [189, 131] width 347 height 25
select select "10-12"
click at [23, 119] on select "10h-12h 12h-14h 14h-16h 16h-18h Veuillez sélectionner une option" at bounding box center [189, 131] width 347 height 25
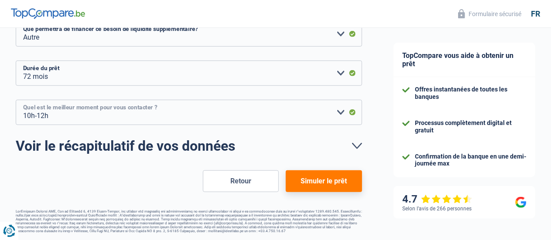
scroll to position [251, 0]
click at [306, 182] on button "Simuler le prêt" at bounding box center [324, 182] width 76 height 22
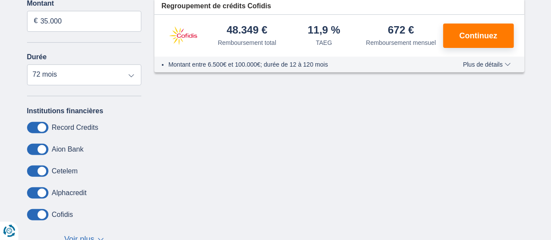
scroll to position [138, 0]
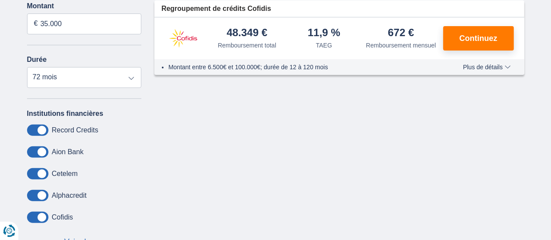
click at [39, 130] on span at bounding box center [37, 130] width 21 height 11
click at [0, 0] on input "checkbox" at bounding box center [0, 0] width 0 height 0
click at [39, 130] on span at bounding box center [37, 130] width 21 height 11
click at [0, 0] on input "checkbox" at bounding box center [0, 0] width 0 height 0
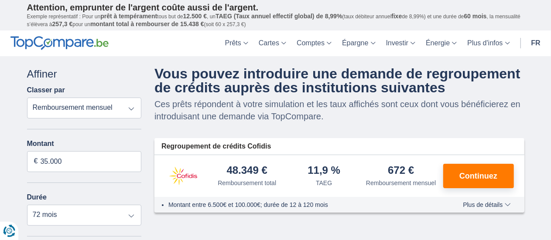
scroll to position [45, 0]
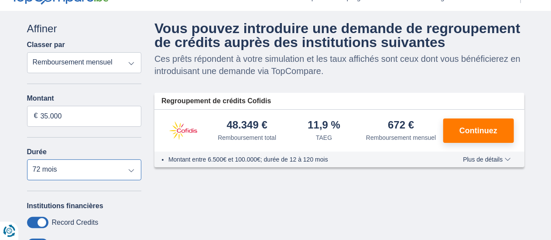
click at [125, 168] on select "12 mois 18 mois 24 mois 30 mois 36 mois 42 mois 48 mois 60 mois 72 mois 84 mois…" at bounding box center [84, 170] width 115 height 21
click at [27, 160] on select "12 mois 18 mois 24 mois 30 mois 36 mois 42 mois 48 mois 60 mois 72 mois 84 mois…" at bounding box center [84, 170] width 115 height 21
click at [127, 165] on select "12 mois 18 mois 24 mois 30 mois 36 mois 42 mois 48 mois 60 mois 72 mois 84 mois…" at bounding box center [84, 170] width 115 height 21
click at [27, 160] on select "12 mois 18 mois 24 mois 30 mois 36 mois 42 mois 48 mois 60 mois 72 mois 84 mois…" at bounding box center [84, 170] width 115 height 21
click at [90, 171] on select "12 mois 18 mois 24 mois 30 mois 36 mois 42 mois 48 mois 60 mois 72 mois 84 mois…" at bounding box center [84, 170] width 115 height 21
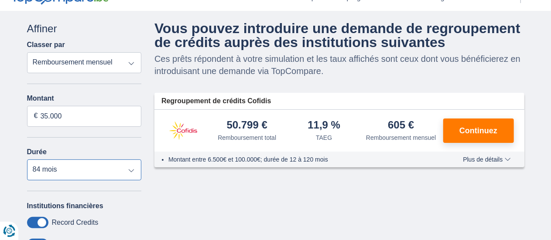
select select "60"
click at [27, 160] on select "12 mois 18 mois 24 mois 30 mois 36 mois 42 mois 48 mois 60 mois 72 mois 84 mois…" at bounding box center [84, 170] width 115 height 21
